Goal: Information Seeking & Learning: Learn about a topic

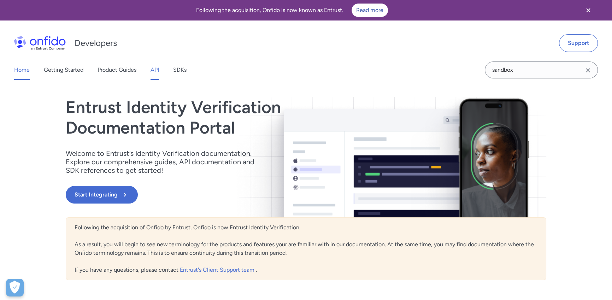
click at [153, 70] on link "API" at bounding box center [154, 70] width 8 height 20
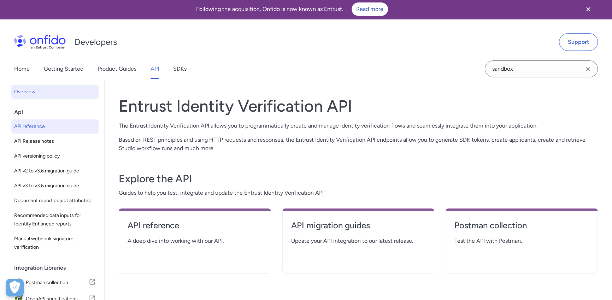
click at [55, 131] on link "API reference" at bounding box center [54, 126] width 87 height 14
select select "http"
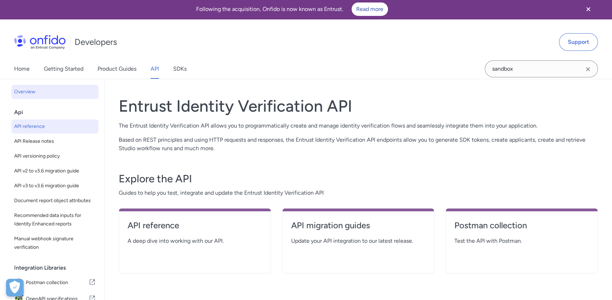
select select "http"
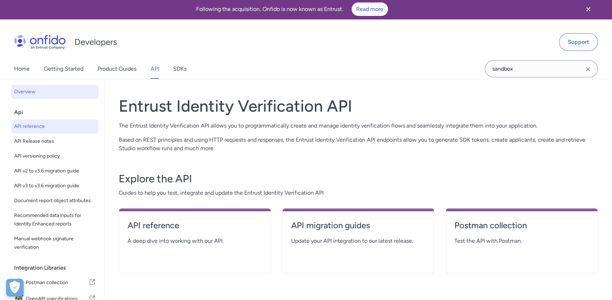
select select "http"
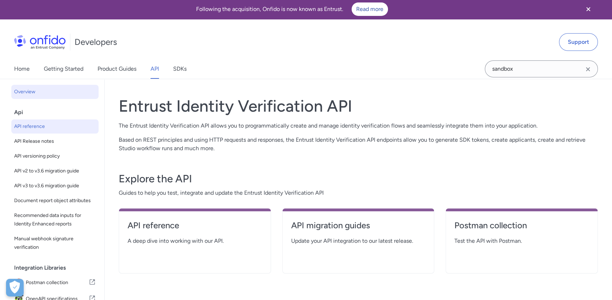
select select "http"
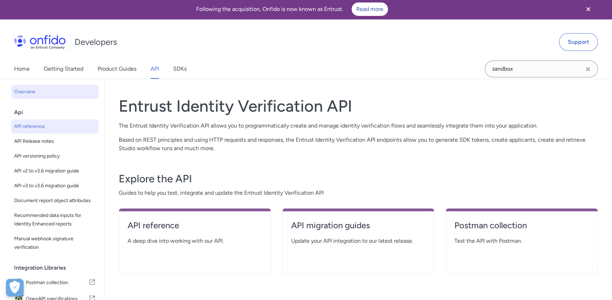
select select "http"
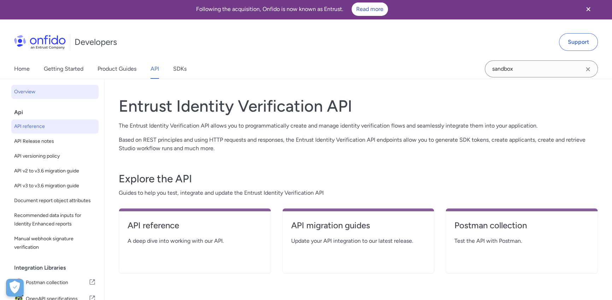
select select "http"
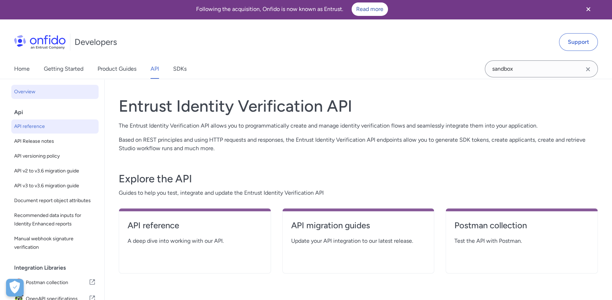
select select "http"
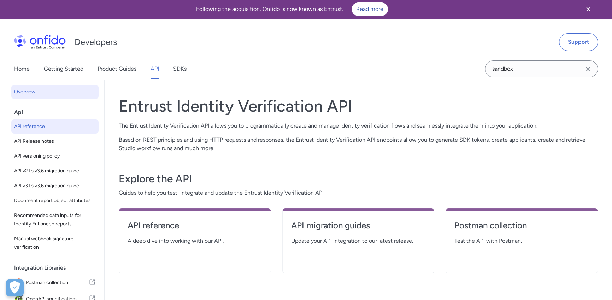
select select "http"
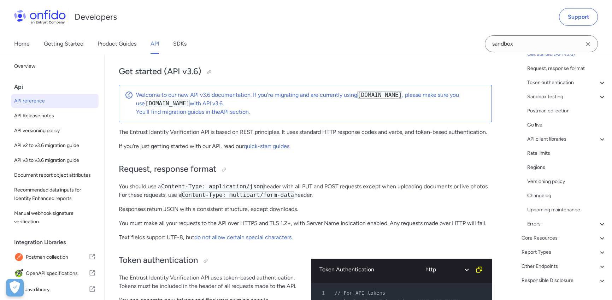
scroll to position [79, 0]
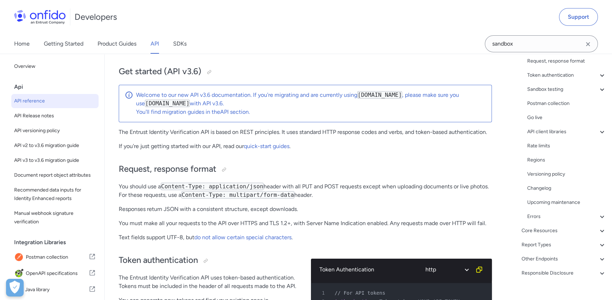
click at [561, 231] on div "Core Resources" at bounding box center [563, 230] width 85 height 8
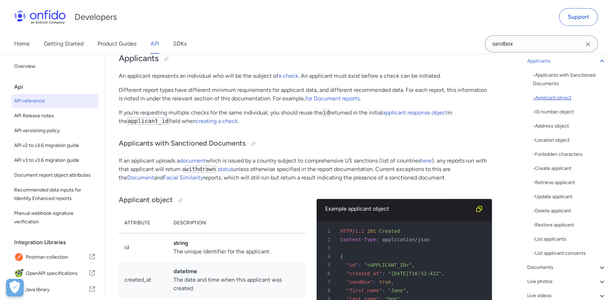
click at [562, 98] on div "- Applicant object" at bounding box center [569, 98] width 73 height 8
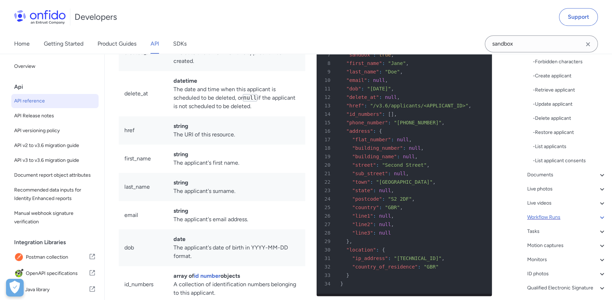
scroll to position [175, 0]
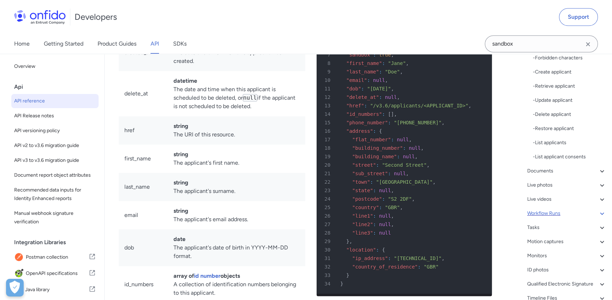
click at [553, 212] on div "Workflow Runs" at bounding box center [566, 213] width 79 height 8
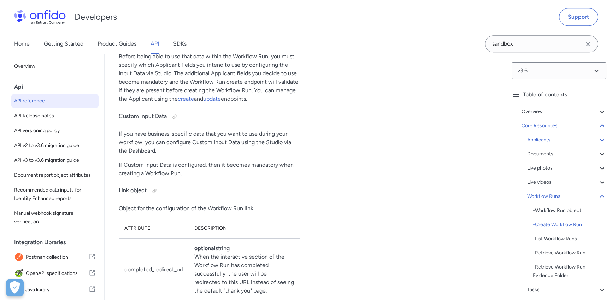
click at [549, 141] on div "Applicants" at bounding box center [566, 140] width 79 height 8
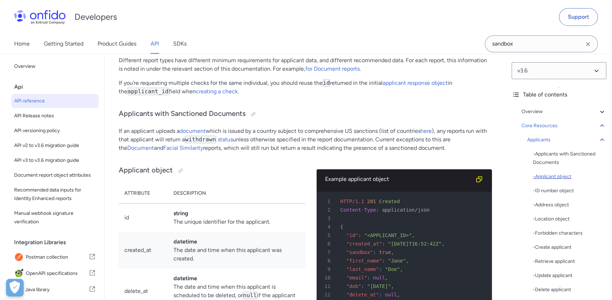
click at [562, 173] on div "- Applicant object" at bounding box center [569, 176] width 73 height 8
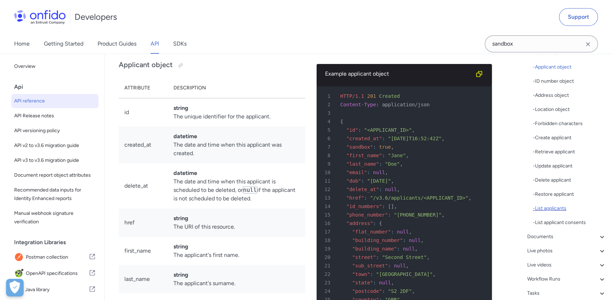
scroll to position [109, 0]
click at [561, 151] on div "- Retrieve applicant" at bounding box center [569, 152] width 73 height 8
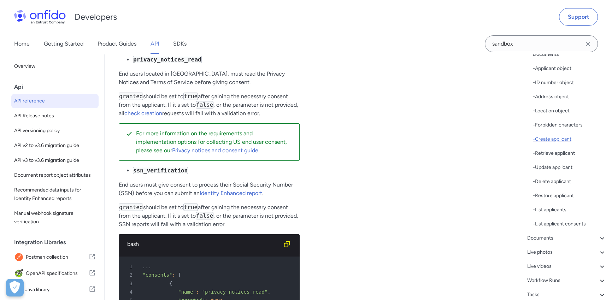
scroll to position [108, 0]
click at [553, 141] on div "- Create applicant" at bounding box center [569, 139] width 73 height 8
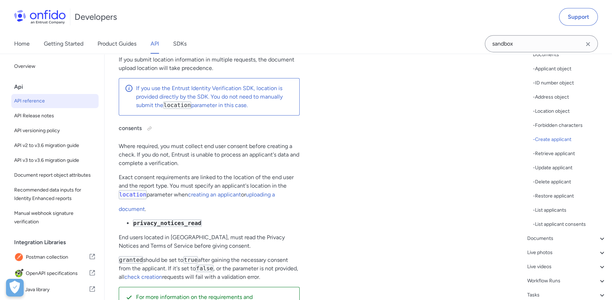
scroll to position [9630, 0]
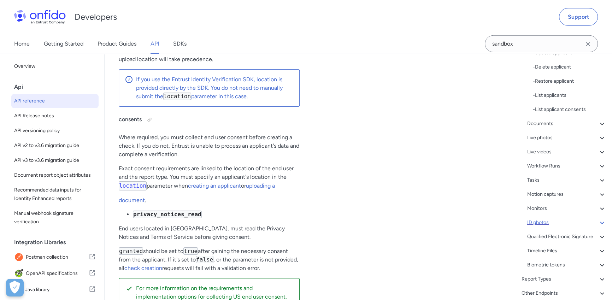
scroll to position [250, 0]
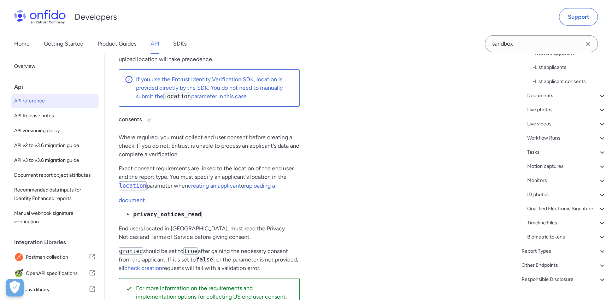
click at [559, 278] on div "Overview Get started (API v3.6) Request, response format Token authentication -…" at bounding box center [558, 71] width 95 height 435
click at [555, 269] on div "Other Endpoints" at bounding box center [563, 265] width 85 height 8
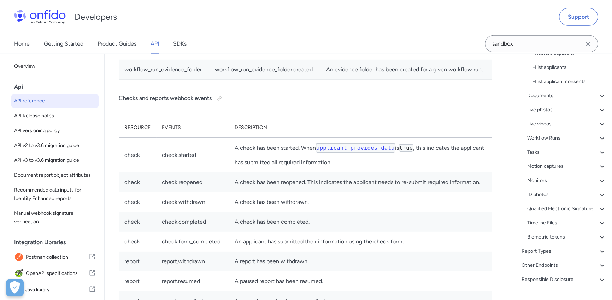
scroll to position [78, 0]
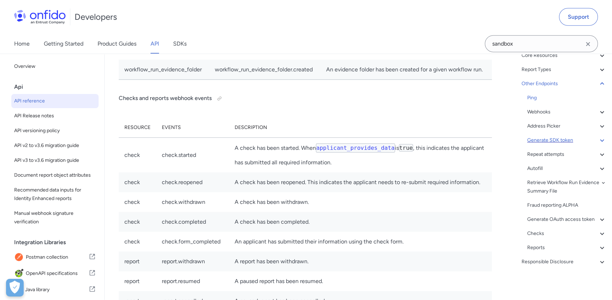
click at [565, 136] on div "Generate SDK token" at bounding box center [566, 140] width 79 height 8
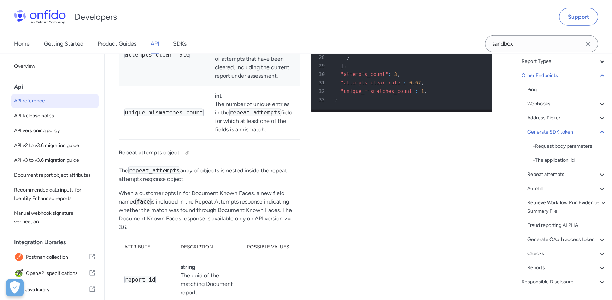
scroll to position [62896, 0]
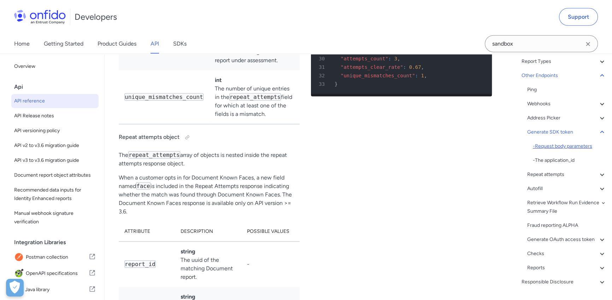
click at [564, 145] on div "- Request body parameters" at bounding box center [569, 146] width 73 height 8
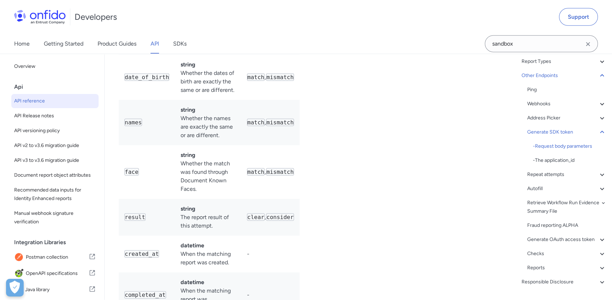
scroll to position [63189, 0]
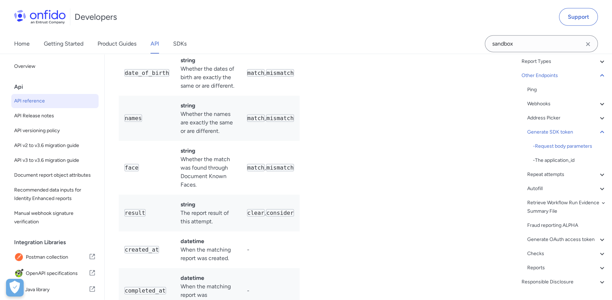
scroll to position [63187, 0]
